Goal: Contribute content: Add original content to the website for others to see

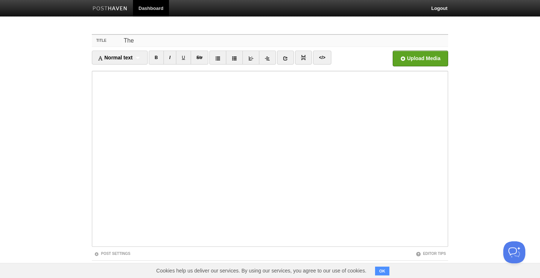
type input "The"
drag, startPoint x: 175, startPoint y: 38, endPoint x: 56, endPoint y: 30, distance: 119.3
click at [56, 30] on body "Dashboard Logout Your Sites Tiffany Soerianto Create a new site Edit your user …" at bounding box center [270, 155] width 540 height 311
type input "T"
drag, startPoint x: 131, startPoint y: 72, endPoint x: 78, endPoint y: 72, distance: 52.9
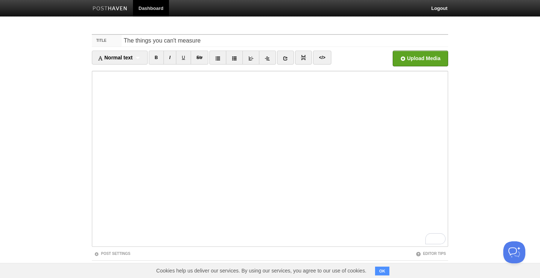
click at [78, 72] on body "Dashboard Logout Your Sites Tiffany Soerianto Create a new site Edit your user …" at bounding box center [270, 155] width 540 height 311
drag, startPoint x: 201, startPoint y: 43, endPoint x: 31, endPoint y: 41, distance: 169.7
click at [31, 41] on body "Dashboard Logout Your Sites Tiffany Soerianto Create a new site Edit your user …" at bounding box center [270, 155] width 540 height 311
type input "U"
type input "Technology"
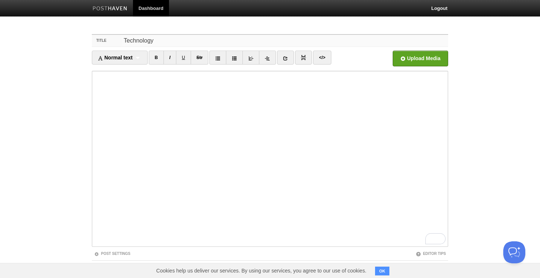
drag, startPoint x: 127, startPoint y: 42, endPoint x: 91, endPoint y: 40, distance: 36.8
click at [91, 40] on div "Title Technology Normal text Normal text Heading 1 Heading 2 Heading 3 B I U St…" at bounding box center [269, 169] width 367 height 283
type input "T"
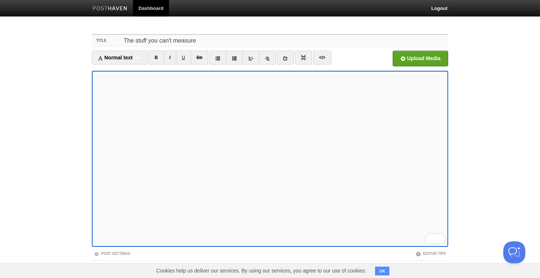
drag, startPoint x: 236, startPoint y: 40, endPoint x: 71, endPoint y: 38, distance: 165.3
click at [71, 38] on body "Dashboard Logout Your Sites Tiffany Soerianto Create a new site Edit your user …" at bounding box center [270, 155] width 540 height 311
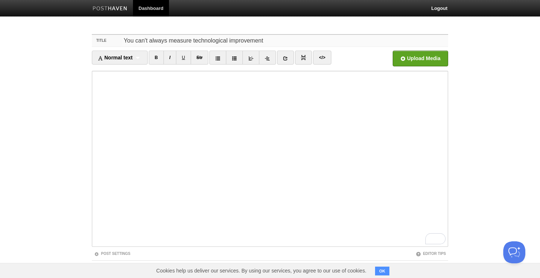
drag, startPoint x: 268, startPoint y: 43, endPoint x: 15, endPoint y: 35, distance: 253.2
click at [15, 35] on body "Dashboard Logout Your Sites Tiffany Soerianto Create a new site Edit your user …" at bounding box center [270, 155] width 540 height 311
type input "You can't always measure technological improvement"
paste input "Not All Tech Growth Shows Up in Data"
type input "Not All Tech Growth Shows Up in Data"
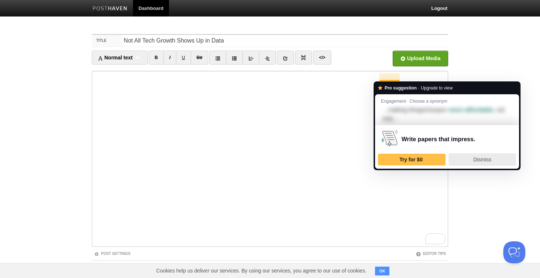
click at [471, 161] on div "Dismiss" at bounding box center [482, 160] width 61 height 12
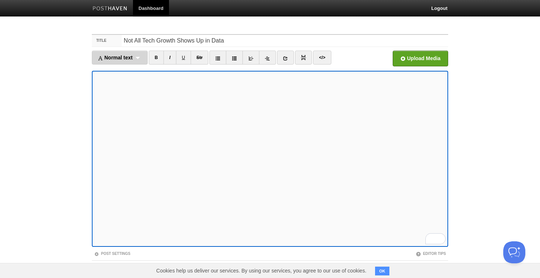
click at [130, 59] on span "Normal text" at bounding box center [115, 58] width 35 height 6
click at [131, 59] on span "Normal text" at bounding box center [115, 58] width 35 height 6
click at [129, 56] on span "Normal text" at bounding box center [115, 58] width 35 height 6
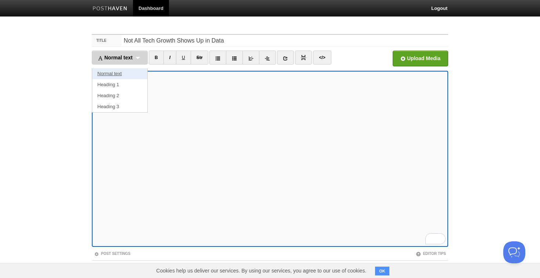
click at [110, 75] on link "Normal text" at bounding box center [119, 73] width 55 height 11
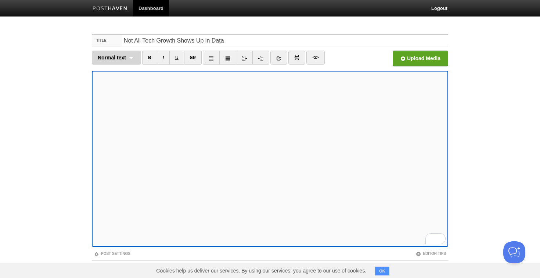
click at [127, 58] on div "Normal text Normal text Heading 1 Heading 2 Heading 3" at bounding box center [116, 58] width 49 height 14
click at [117, 79] on link "Normal text" at bounding box center [116, 73] width 48 height 11
click at [123, 57] on span "Normal text" at bounding box center [112, 58] width 28 height 6
click at [114, 89] on link "Heading 1" at bounding box center [116, 84] width 48 height 11
click at [126, 55] on div "Heading 1 Normal text Heading 1 Heading 2 Heading 3" at bounding box center [115, 58] width 46 height 14
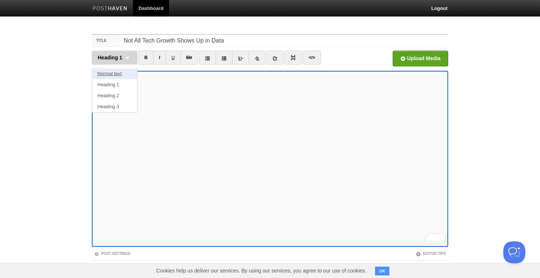
click at [114, 72] on link "Normal text" at bounding box center [114, 73] width 45 height 11
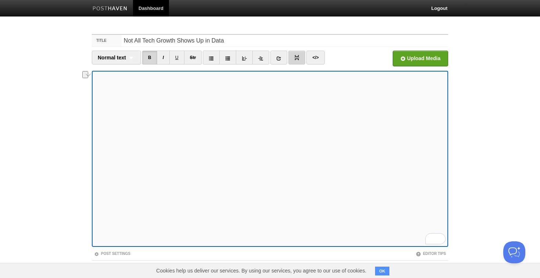
click at [298, 59] on img at bounding box center [296, 57] width 5 height 5
click at [301, 59] on link at bounding box center [296, 58] width 17 height 14
click at [280, 58] on icon at bounding box center [278, 58] width 5 height 5
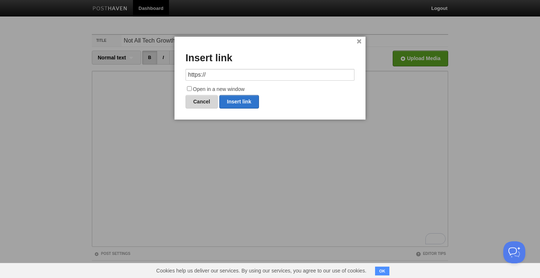
click at [205, 103] on link "Cancel" at bounding box center [202, 102] width 32 height 14
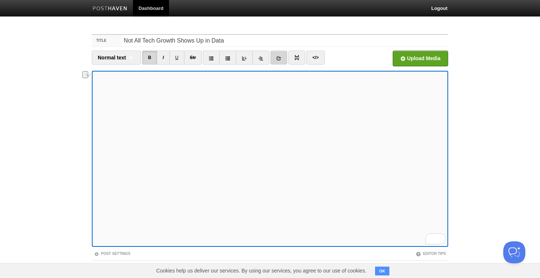
click at [280, 57] on icon at bounding box center [278, 58] width 5 height 5
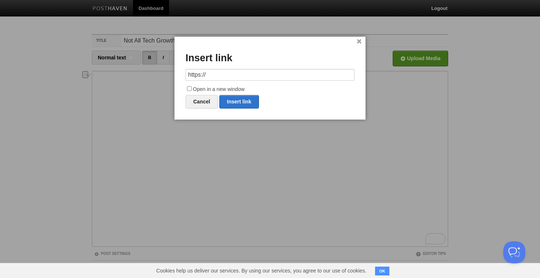
drag, startPoint x: 174, startPoint y: 75, endPoint x: 145, endPoint y: 75, distance: 29.0
click at [145, 75] on body "Dashboard Logout Your Sites Tiffany Soerianto Create a new site Edit your user …" at bounding box center [270, 155] width 540 height 311
click at [235, 99] on link "Insert link" at bounding box center [239, 102] width 40 height 14
type input "https://"
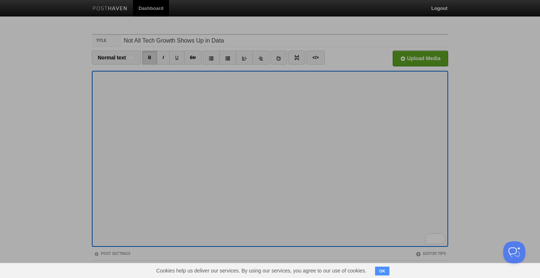
click at [160, 105] on div at bounding box center [270, 139] width 540 height 278
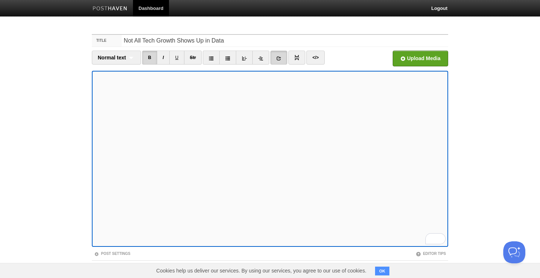
click at [93, 78] on iframe at bounding box center [270, 159] width 356 height 176
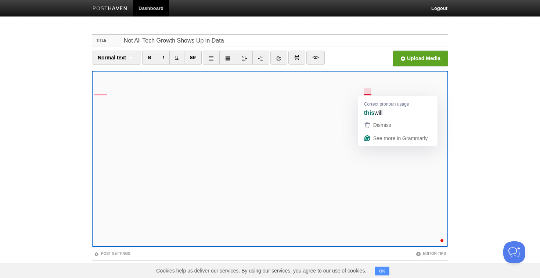
click at [369, 97] on div "Correct pronoun usage this will" at bounding box center [397, 107] width 79 height 23
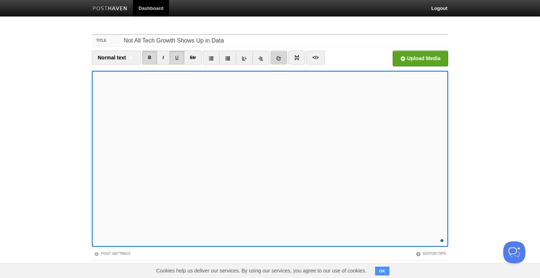
scroll to position [28, 0]
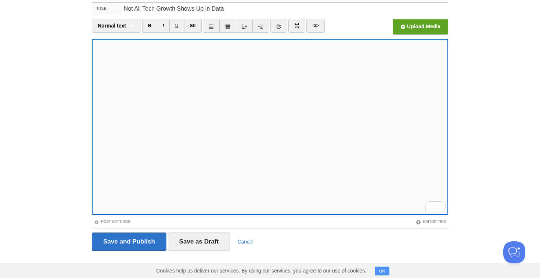
scroll to position [114, 0]
click at [433, 205] on div "Rewrite with Grammarly" at bounding box center [431, 207] width 8 height 8
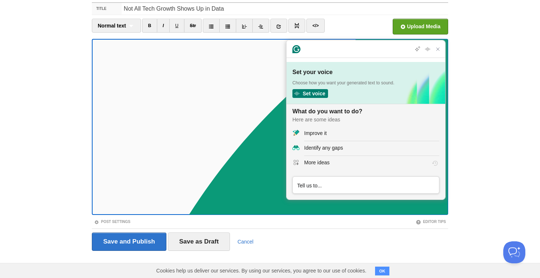
scroll to position [0, 0]
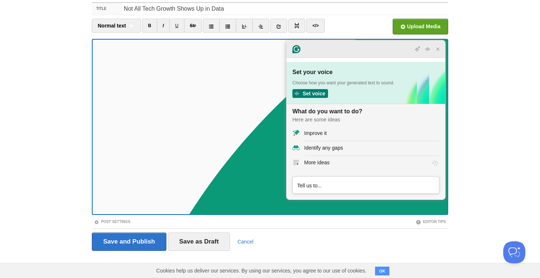
click at [441, 48] on icon "Close Grammarly Assistant" at bounding box center [438, 49] width 9 height 9
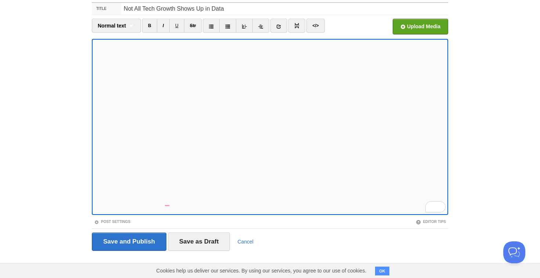
scroll to position [121, 0]
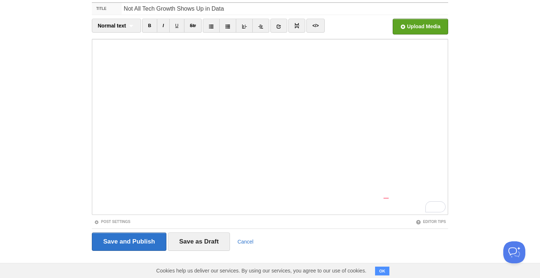
click at [94, 179] on iframe at bounding box center [270, 127] width 356 height 176
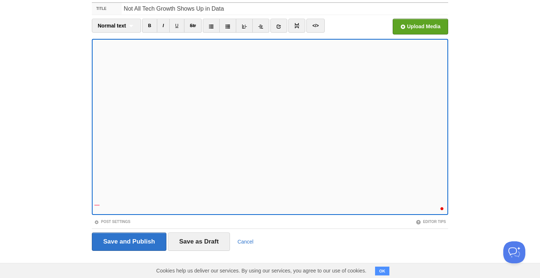
scroll to position [128, 0]
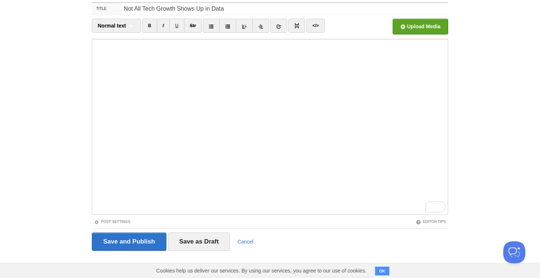
click at [94, 156] on iframe at bounding box center [270, 127] width 356 height 176
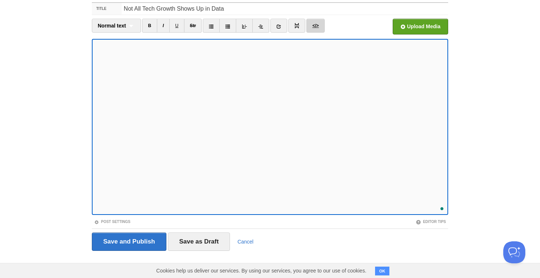
scroll to position [176, 0]
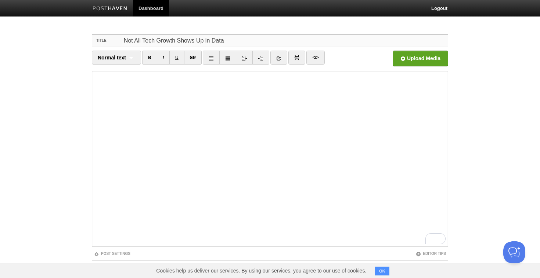
drag, startPoint x: 228, startPoint y: 43, endPoint x: 76, endPoint y: 32, distance: 152.8
click at [76, 32] on body "Dashboard Logout Your Sites [PERSON_NAME] Create a new site Edit your user prof…" at bounding box center [270, 155] width 540 height 311
type input "When Progress Looks lke Decline"
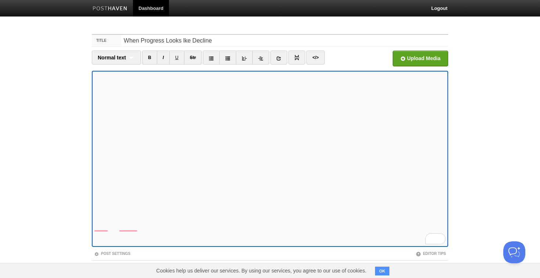
scroll to position [248, 0]
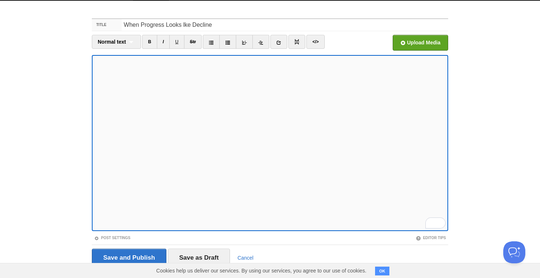
scroll to position [233, 0]
click at [125, 258] on input "Save and Publish" at bounding box center [129, 258] width 75 height 18
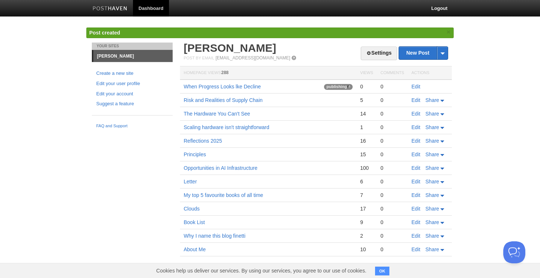
scroll to position [0, 0]
click at [377, 48] on link "Settings" at bounding box center [379, 54] width 36 height 14
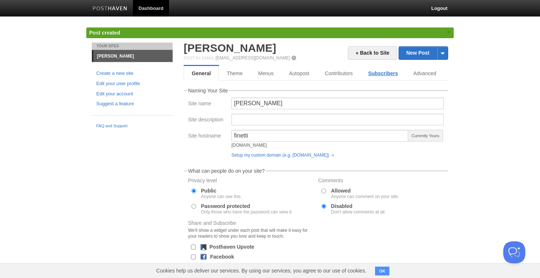
click at [390, 73] on link "Subscribers" at bounding box center [382, 73] width 45 height 15
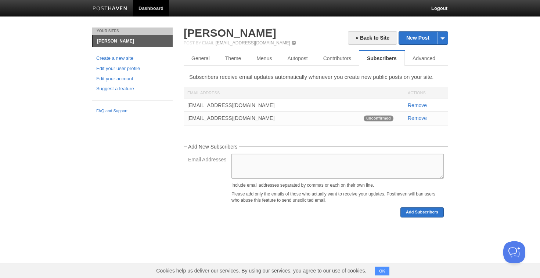
click at [255, 166] on textarea "Email Addresses" at bounding box center [337, 166] width 212 height 25
paste textarea "[EMAIL_ADDRESS][DOMAIN_NAME]"
type textarea "[EMAIL_ADDRESS][DOMAIN_NAME]"
click at [406, 213] on button "Add Subscribers" at bounding box center [421, 213] width 43 height 10
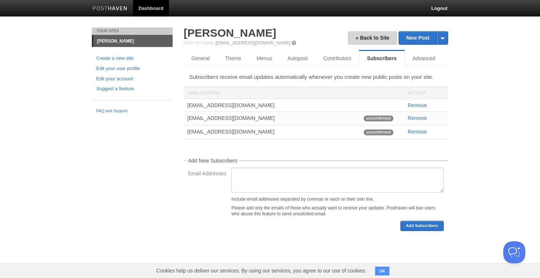
click at [361, 37] on link "« Back to Site" at bounding box center [372, 38] width 49 height 14
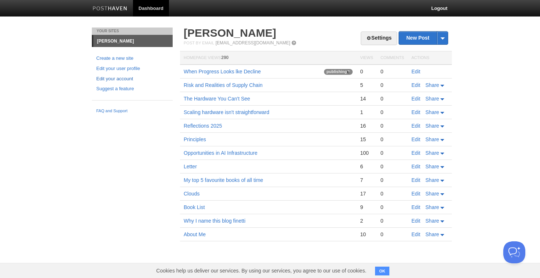
click at [119, 77] on link "Edit your account" at bounding box center [132, 79] width 72 height 8
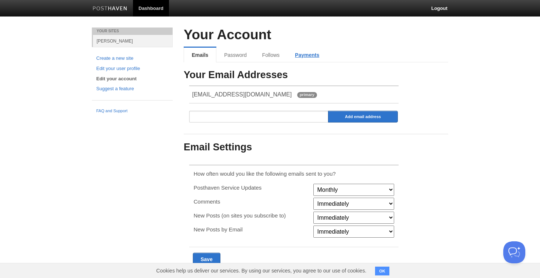
click at [307, 52] on link "Payments" at bounding box center [307, 55] width 40 height 15
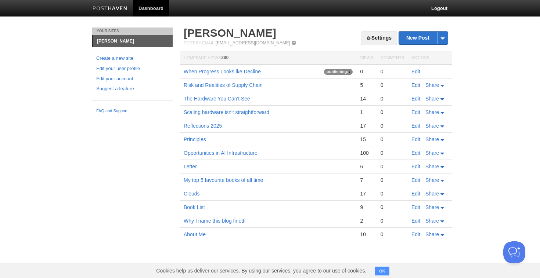
click at [417, 82] on link "Edit" at bounding box center [415, 85] width 9 height 6
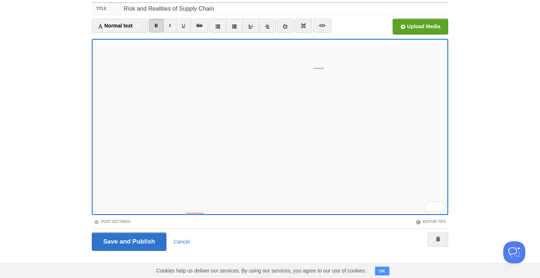
scroll to position [56, 0]
click at [122, 242] on input "Save and Publish" at bounding box center [129, 242] width 75 height 18
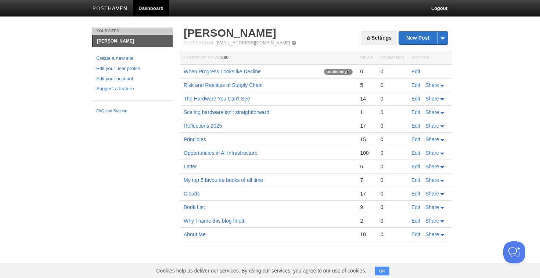
click at [415, 72] on link "Edit" at bounding box center [415, 72] width 9 height 6
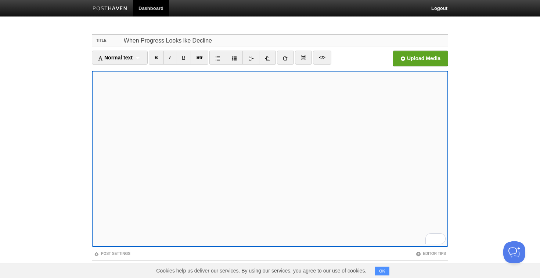
click at [184, 40] on input "When Progress Looks lke Decline" at bounding box center [285, 41] width 327 height 12
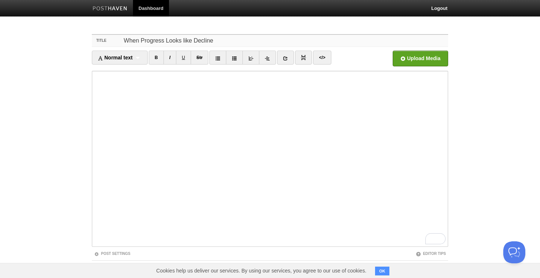
scroll to position [32, 0]
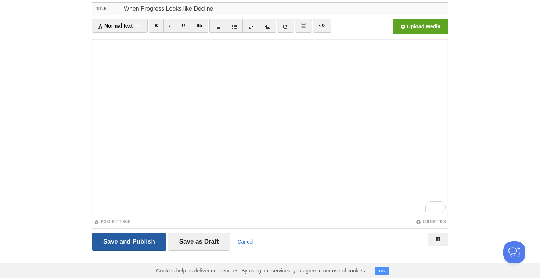
type input "When Progress Looks like Decline"
click at [138, 241] on input "Save and Publish" at bounding box center [129, 242] width 75 height 18
